Goal: Task Accomplishment & Management: Manage account settings

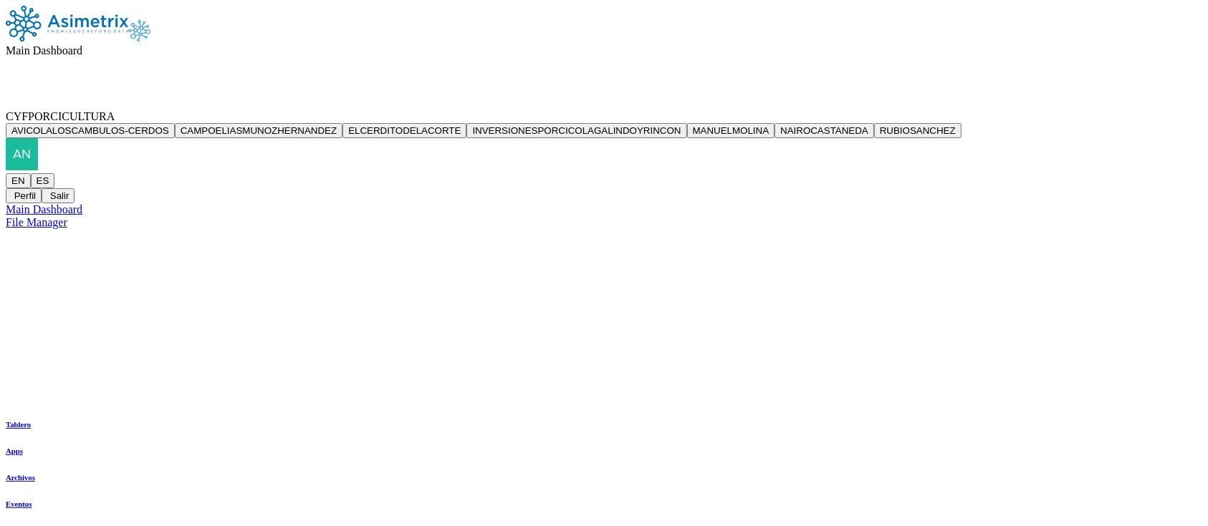
click at [82, 44] on icon at bounding box center [82, 50] width 0 height 12
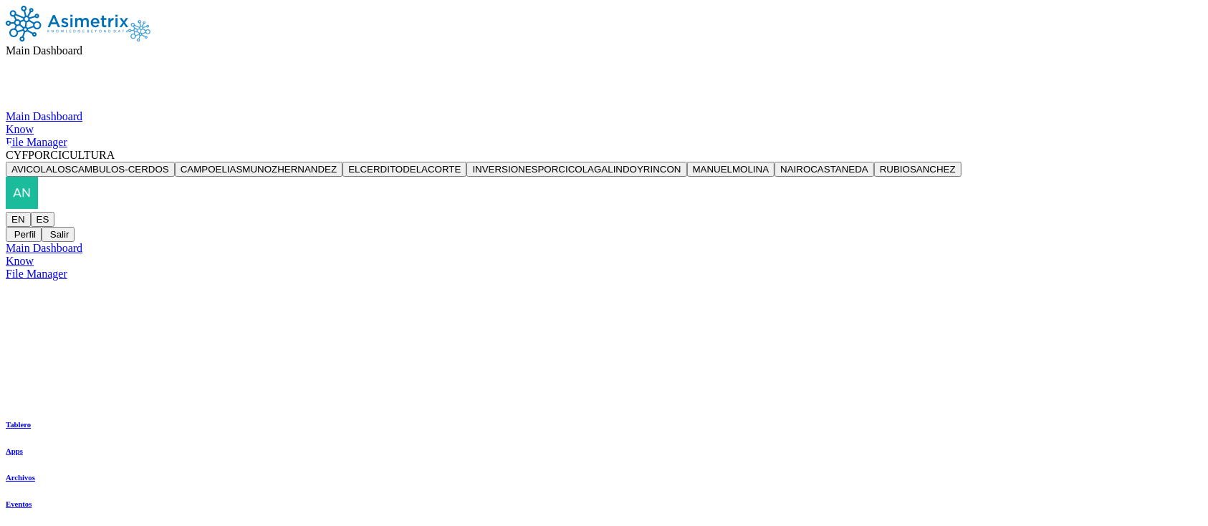
click at [6, 123] on icon at bounding box center [6, 123] width 0 height 0
click at [115, 149] on icon at bounding box center [115, 155] width 0 height 12
click at [1171, 212] on div "EN ES Perfil Salir" at bounding box center [604, 227] width 1196 height 30
click at [6, 212] on icon at bounding box center [6, 212] width 0 height 0
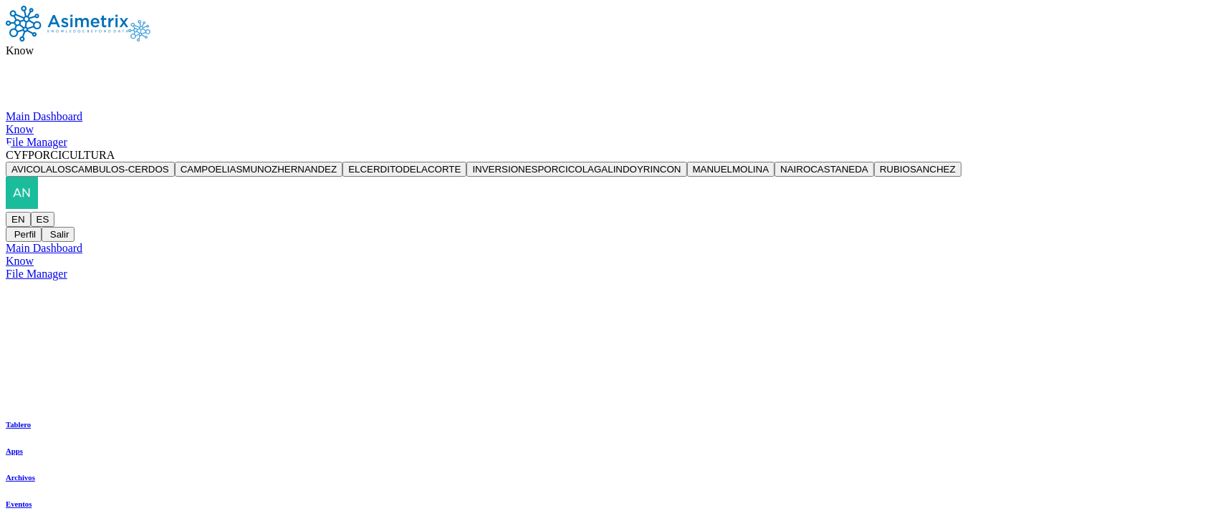
click at [6, 212] on icon at bounding box center [6, 212] width 0 height 0
click at [42, 227] on button "Perfil" at bounding box center [24, 234] width 36 height 15
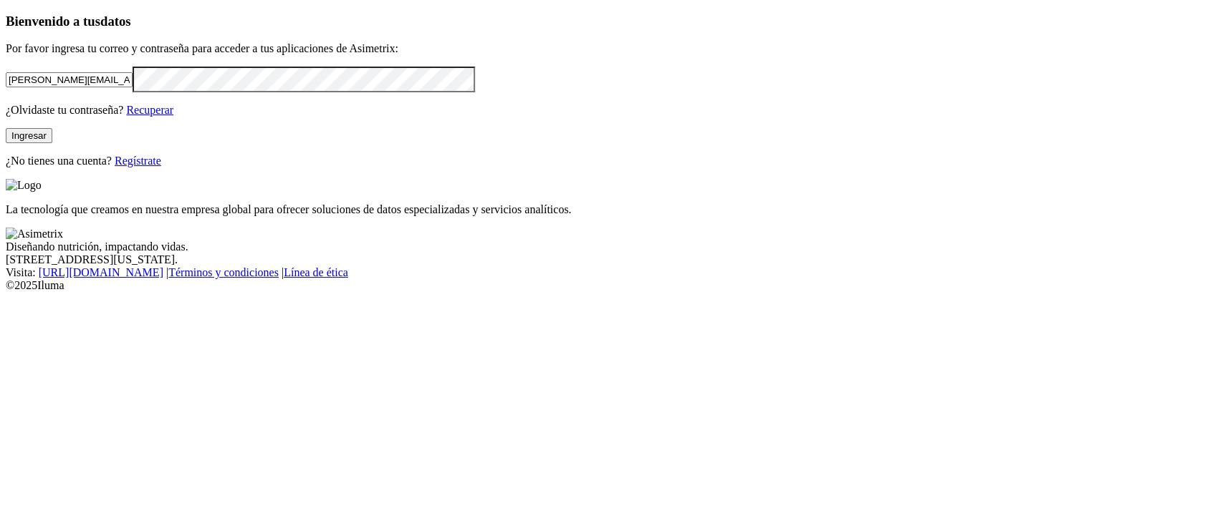
click at [133, 87] on input "andres.arias@grupobios.co" at bounding box center [69, 79] width 127 height 15
click input "submit" at bounding box center [0, 0] width 0 height 0
click at [133, 87] on input "andres.arias@g" at bounding box center [69, 79] width 127 height 15
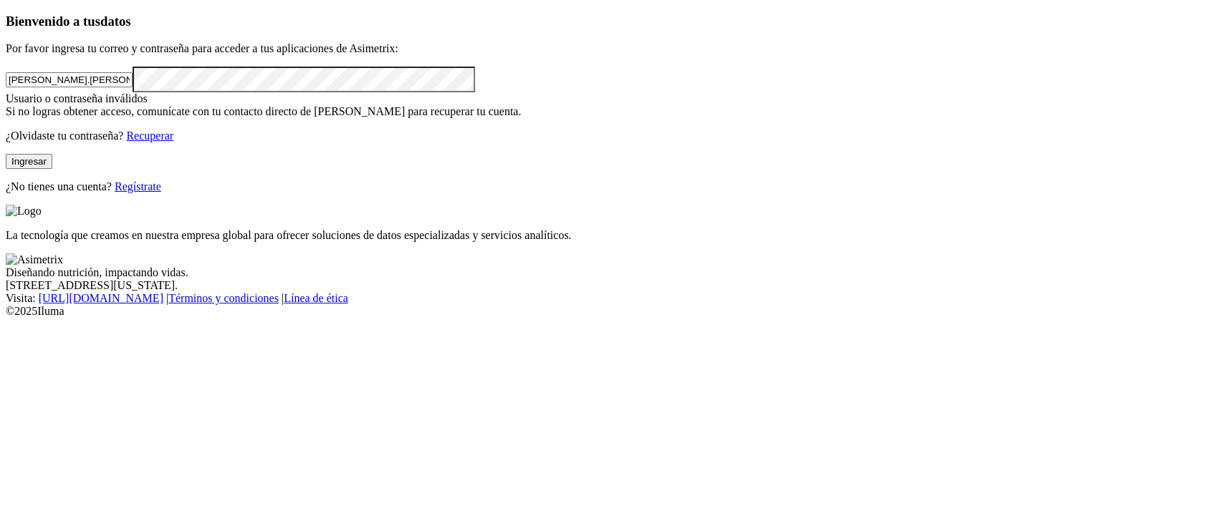
click at [133, 87] on input "andres.arias@g" at bounding box center [69, 79] width 127 height 15
type input "andres.arias@contegral.co"
click at [52, 169] on button "Ingresar" at bounding box center [29, 161] width 47 height 15
